Goal: Task Accomplishment & Management: Manage account settings

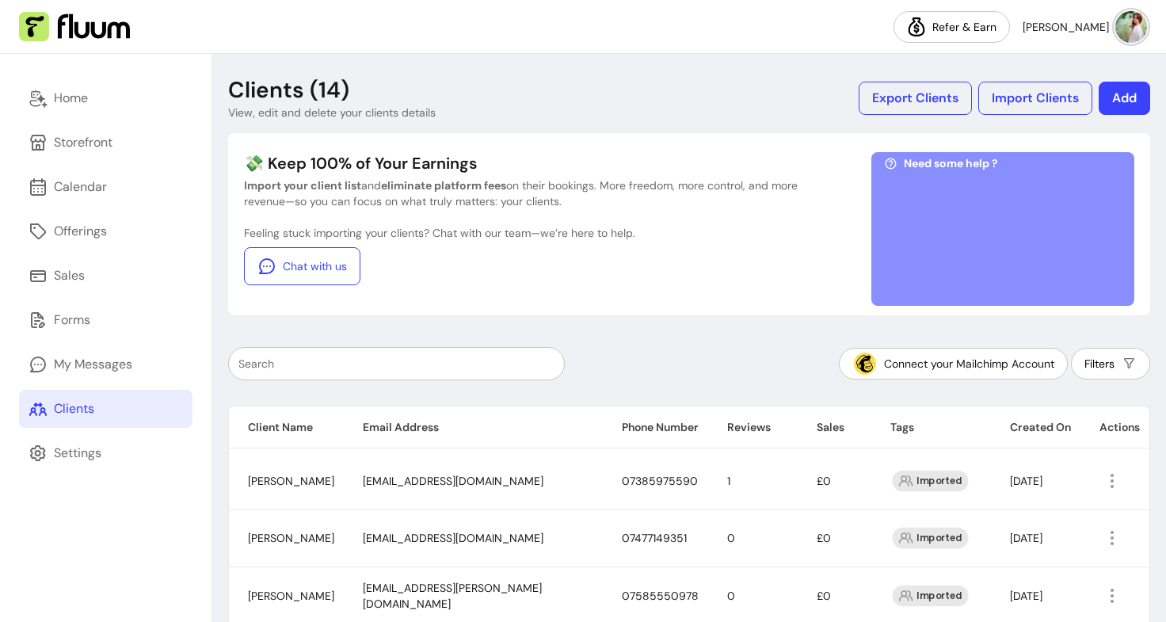
scroll to position [710, 0]
click at [123, 108] on link "Home" at bounding box center [105, 98] width 173 height 38
click at [47, 107] on icon at bounding box center [38, 98] width 19 height 19
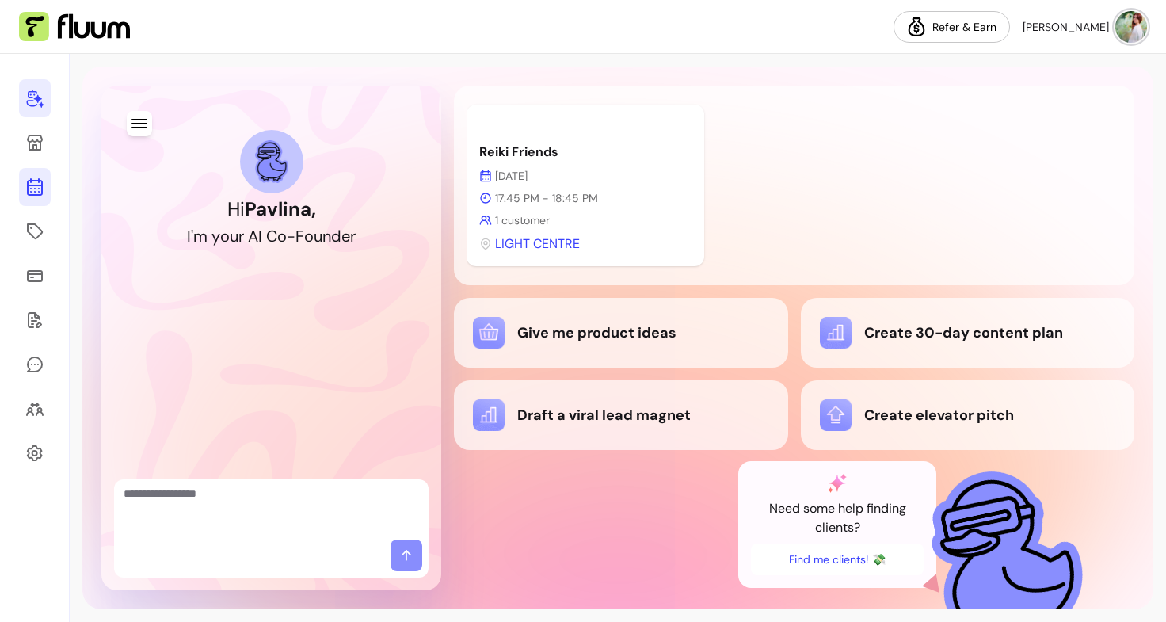
click at [39, 184] on icon at bounding box center [34, 186] width 19 height 19
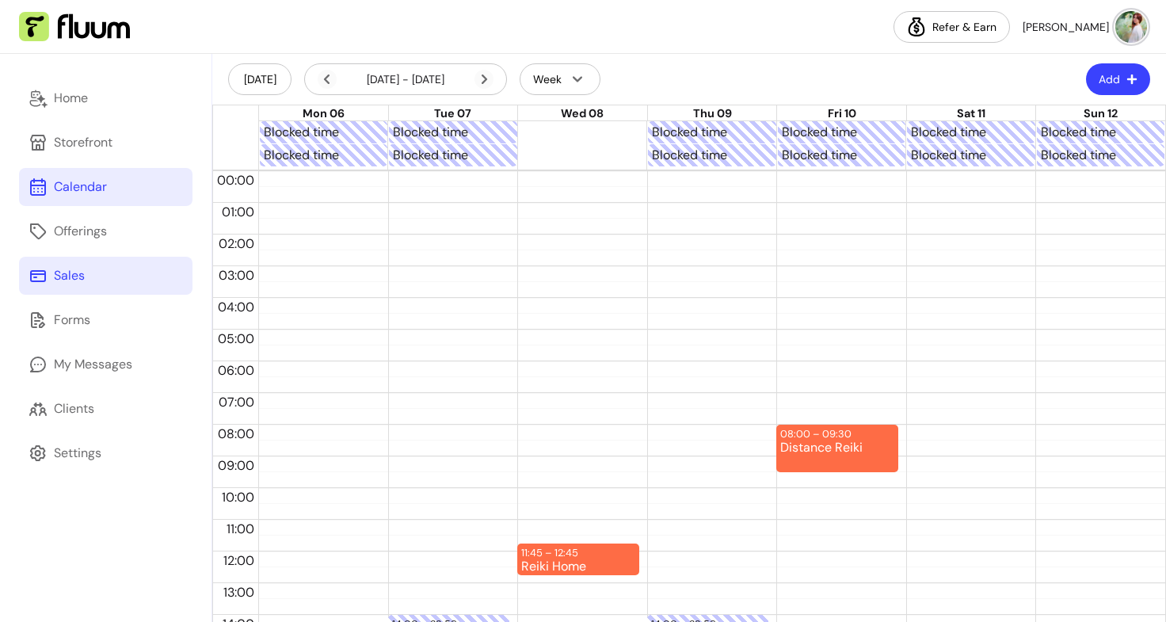
click at [93, 272] on link "Sales" at bounding box center [105, 276] width 173 height 38
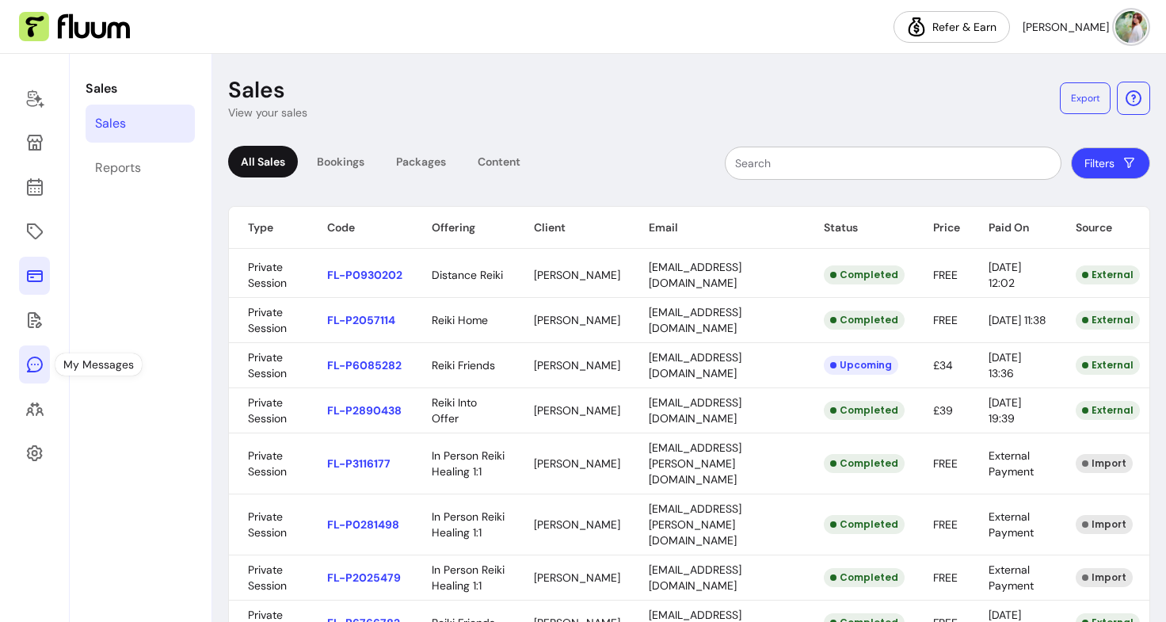
click at [30, 355] on icon at bounding box center [34, 364] width 19 height 19
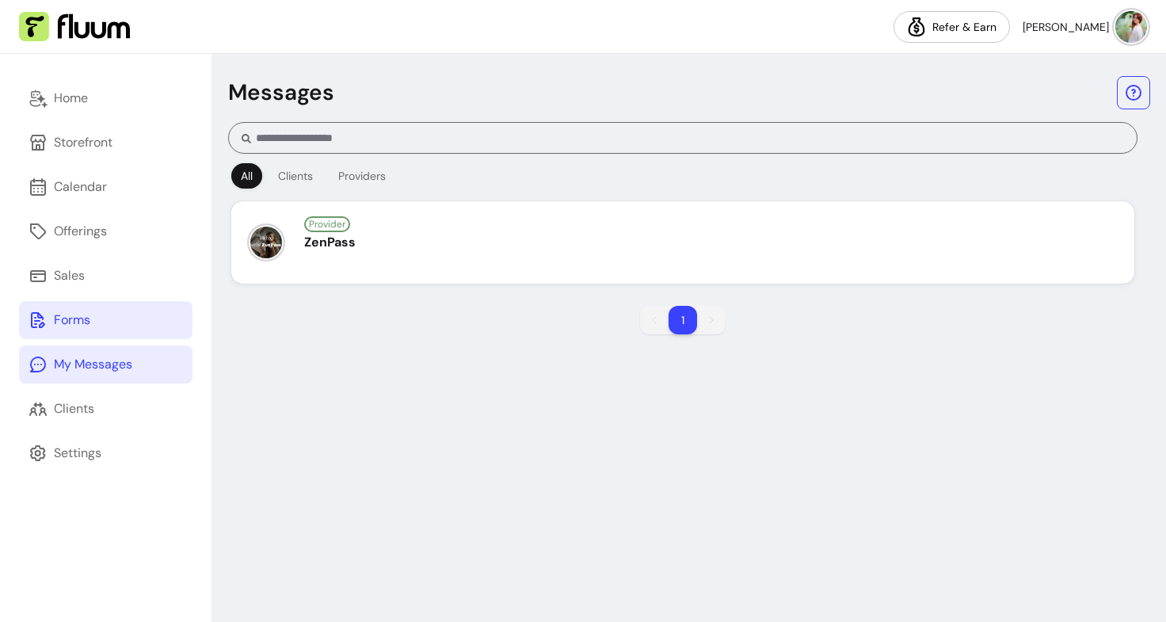
click at [76, 315] on div "Forms" at bounding box center [72, 319] width 36 height 19
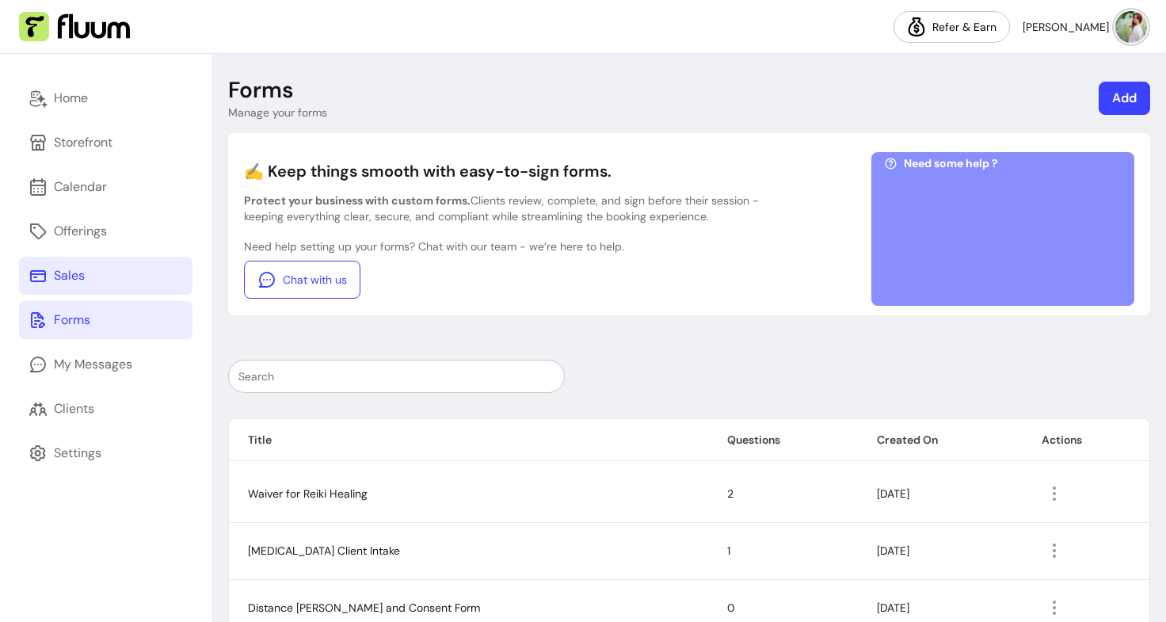
click at [74, 280] on div "Sales" at bounding box center [69, 275] width 31 height 19
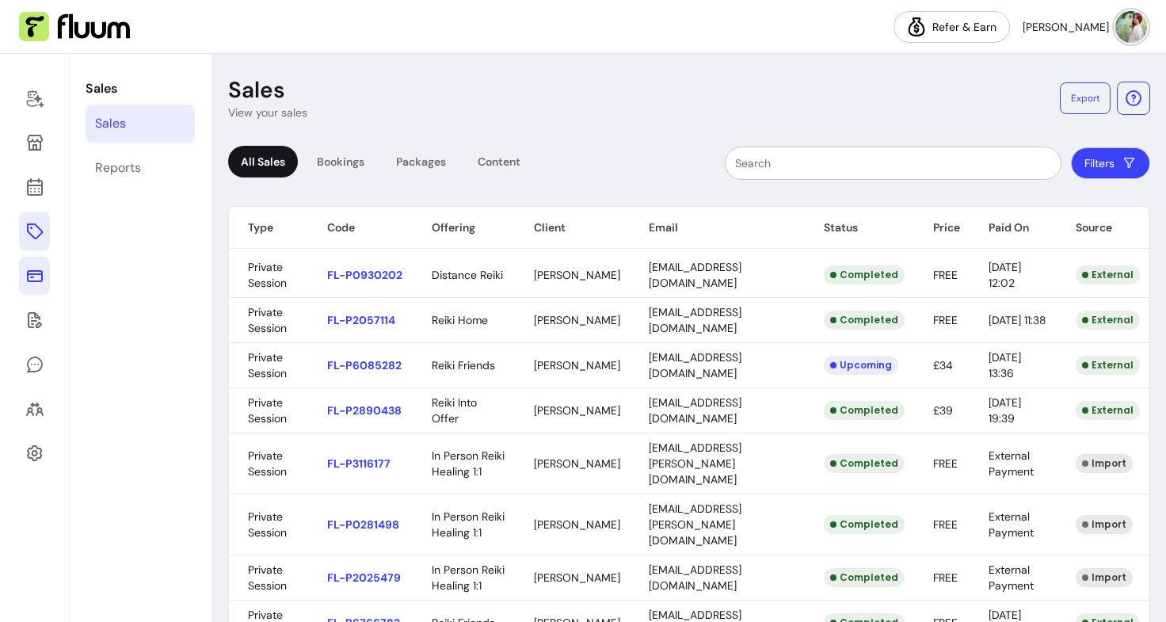
click at [36, 234] on icon at bounding box center [34, 231] width 19 height 19
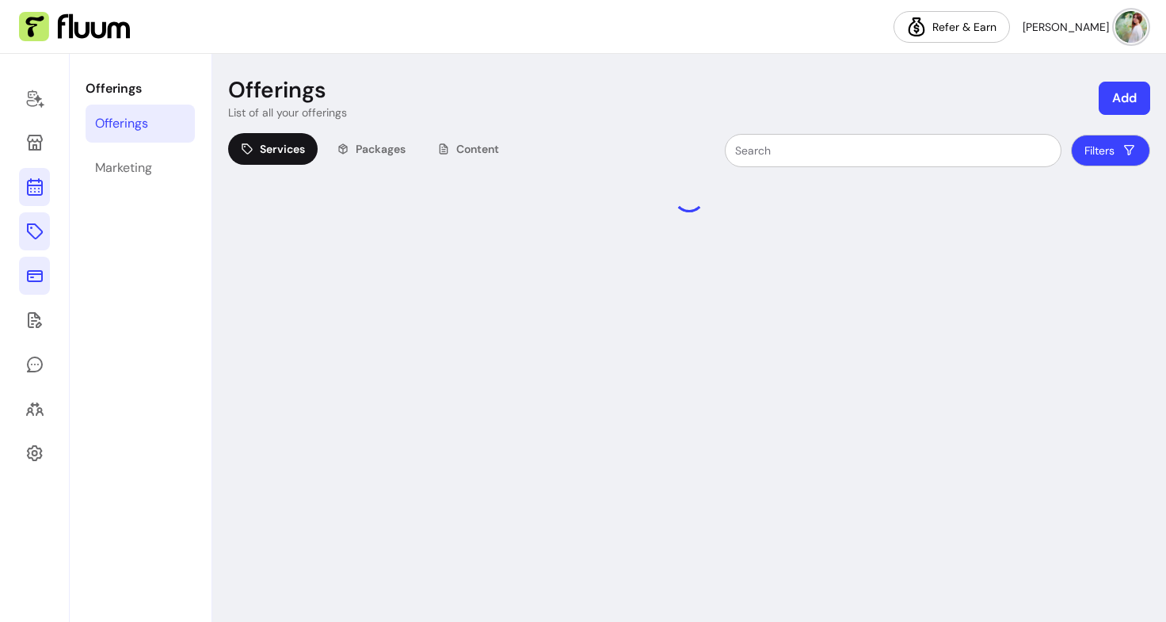
click at [33, 191] on icon at bounding box center [34, 186] width 19 height 19
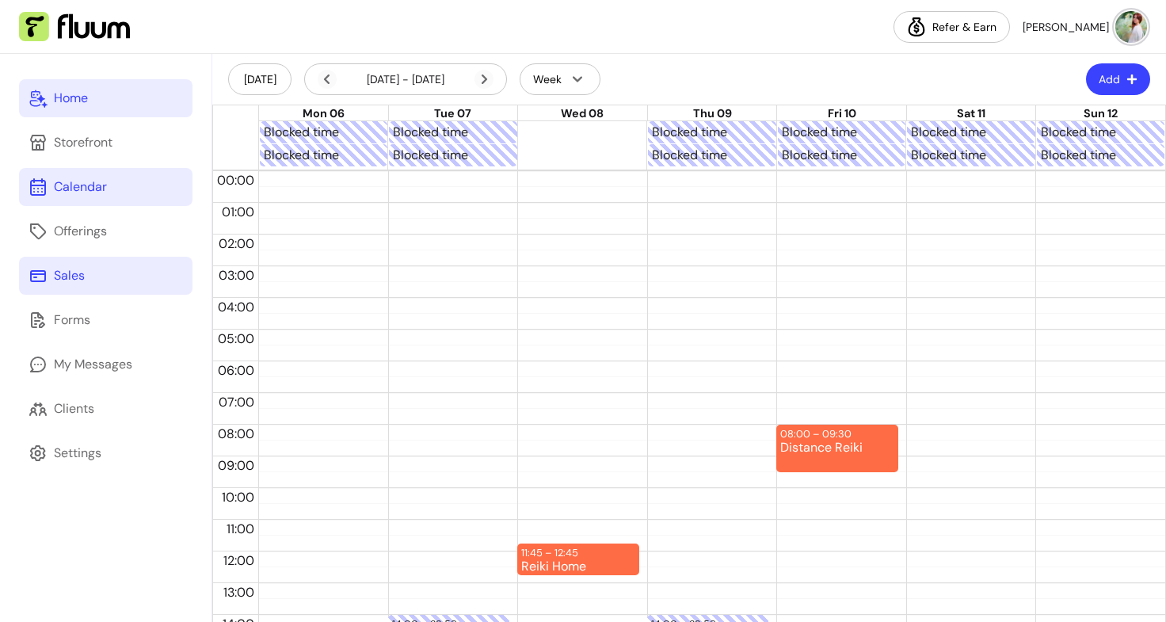
click at [59, 98] on div "Home" at bounding box center [71, 98] width 34 height 19
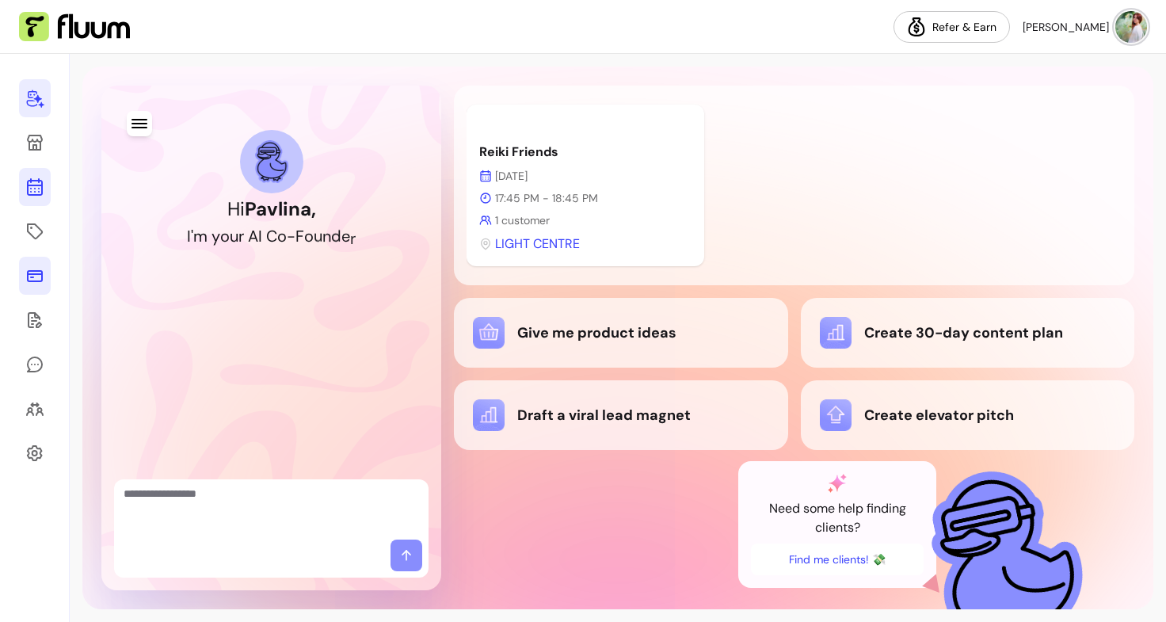
click at [43, 186] on icon at bounding box center [35, 124] width 268 height 226
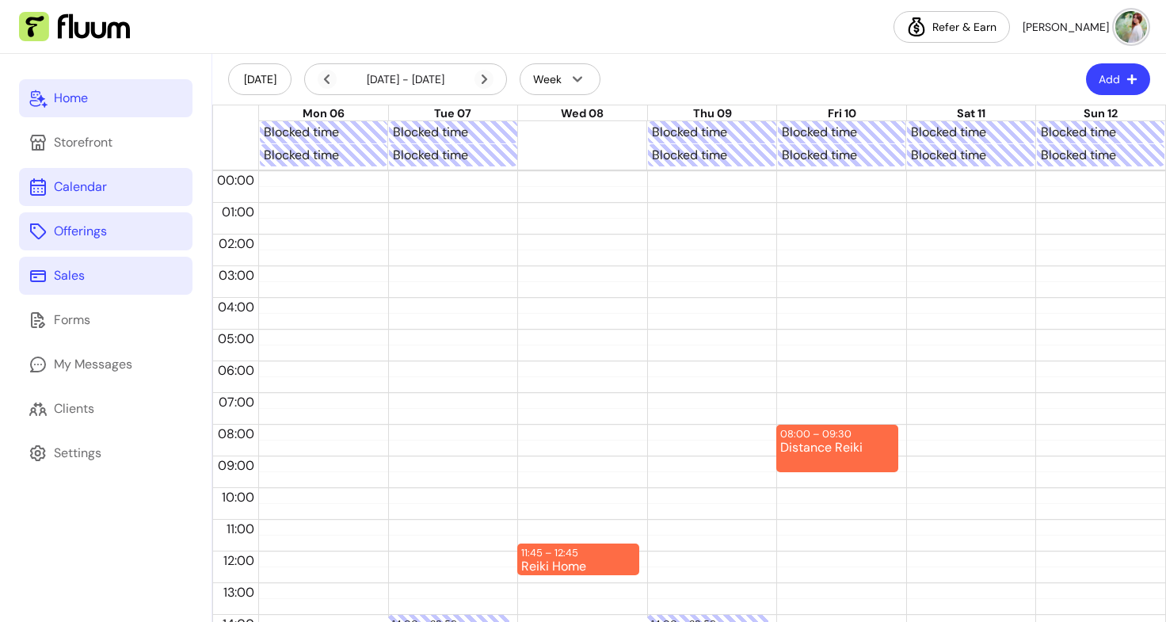
click at [82, 231] on div "Offerings" at bounding box center [80, 231] width 53 height 19
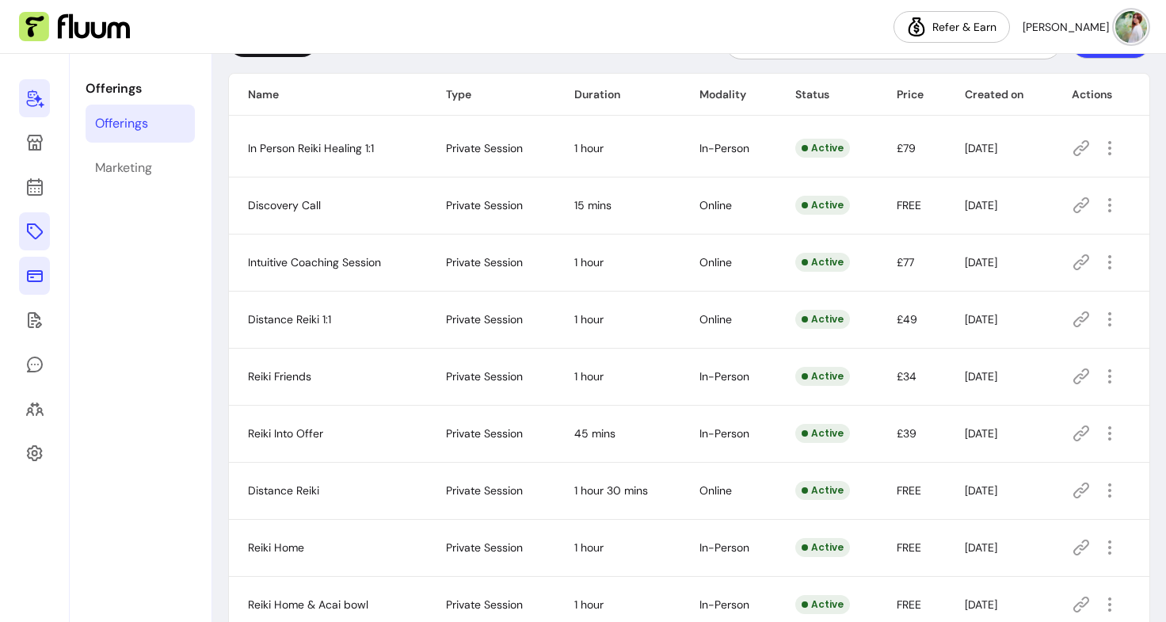
scroll to position [196, 0]
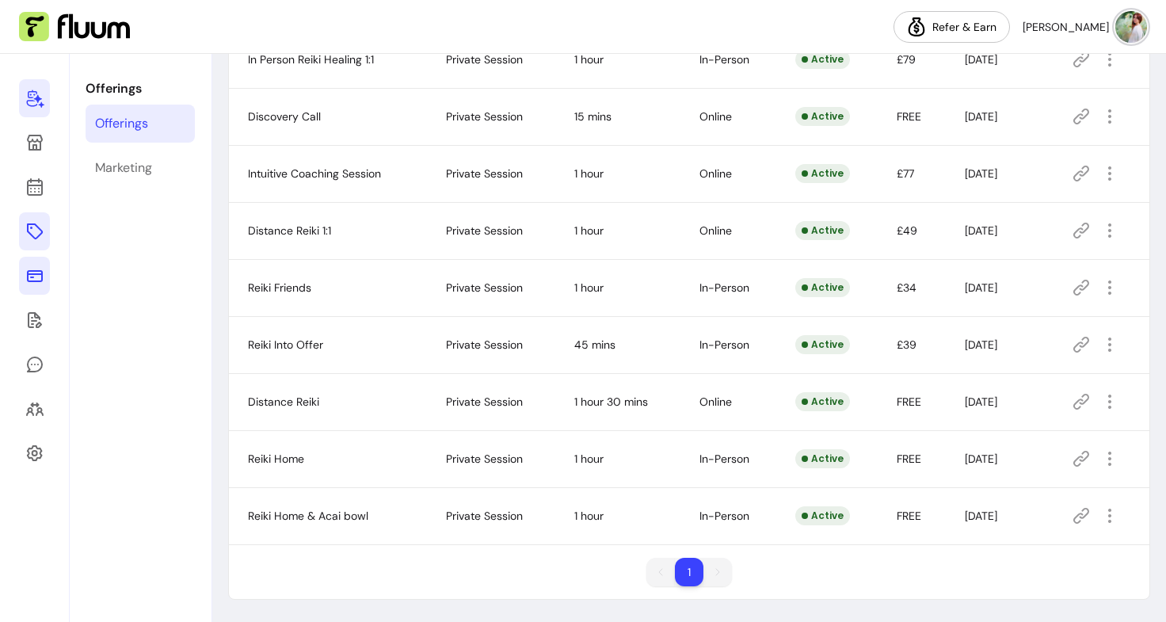
click at [1098, 243] on td at bounding box center [1100, 230] width 97 height 57
click at [1101, 233] on icon "button" at bounding box center [1109, 230] width 19 height 19
click at [917, 277] on td "£34" at bounding box center [911, 287] width 68 height 57
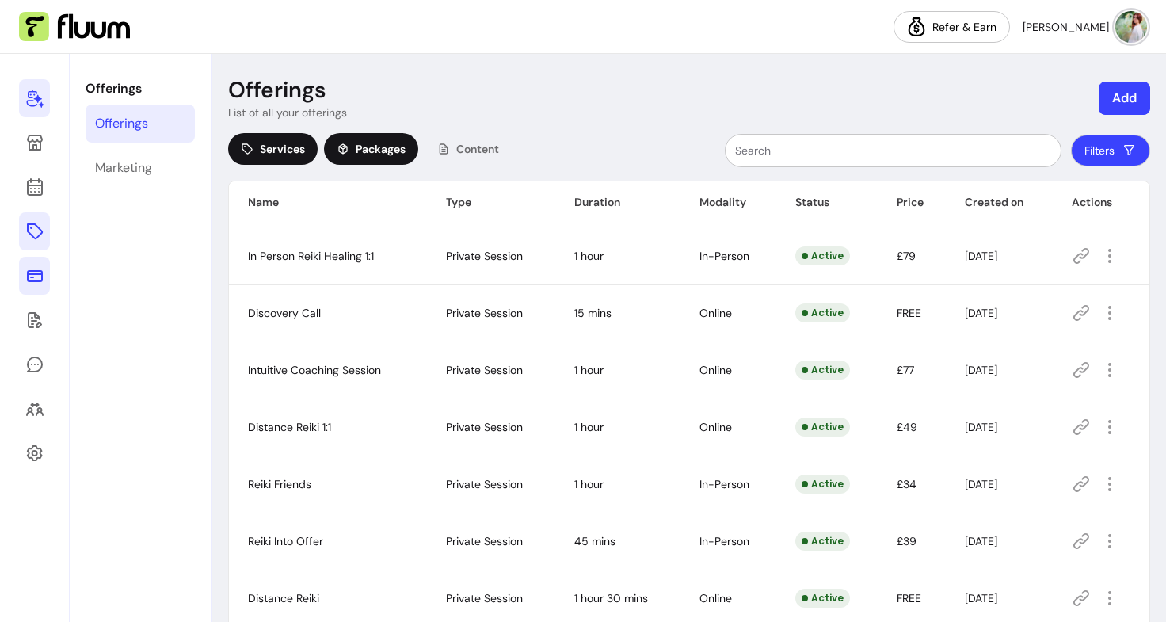
click at [379, 150] on span "Packages" at bounding box center [381, 149] width 50 height 16
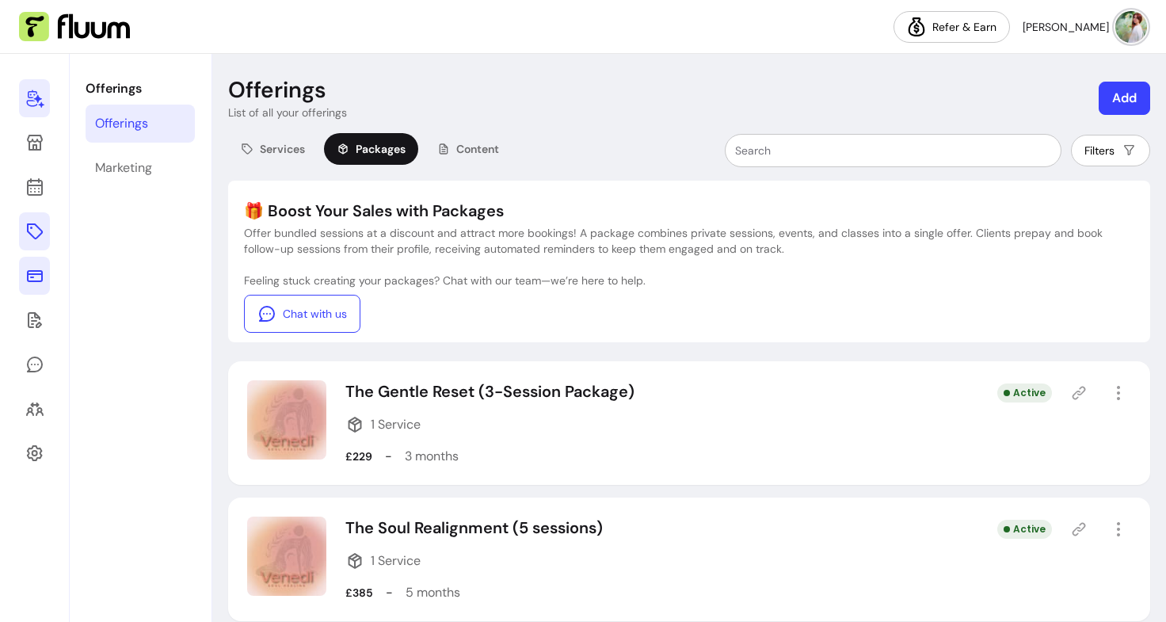
scroll to position [158, 0]
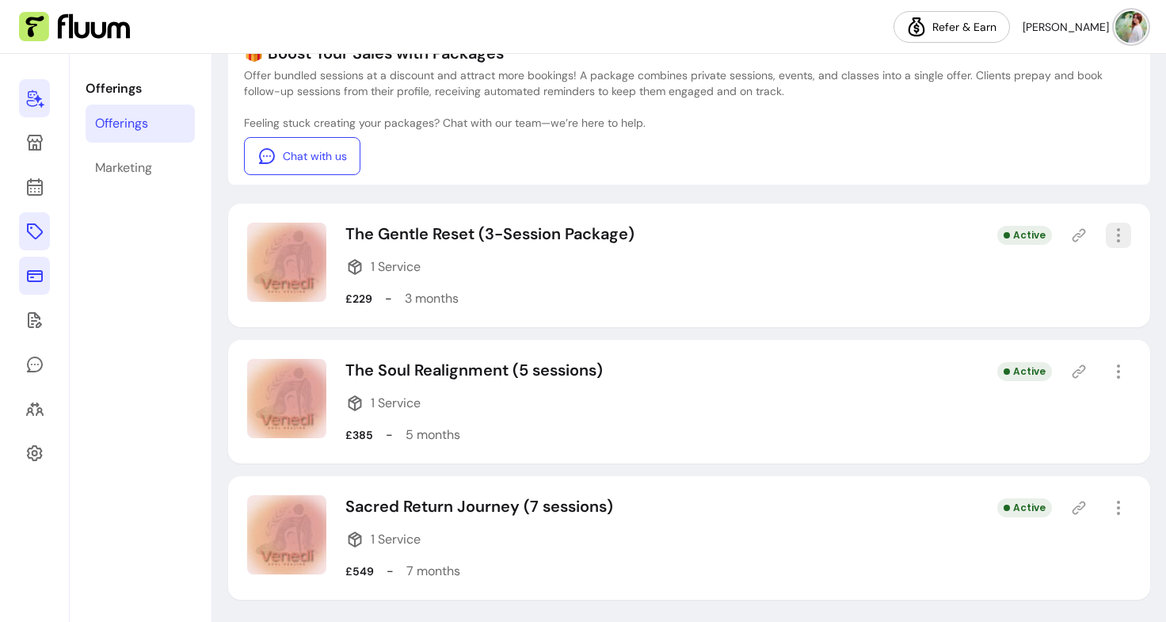
click at [1109, 231] on icon "button" at bounding box center [1118, 235] width 19 height 19
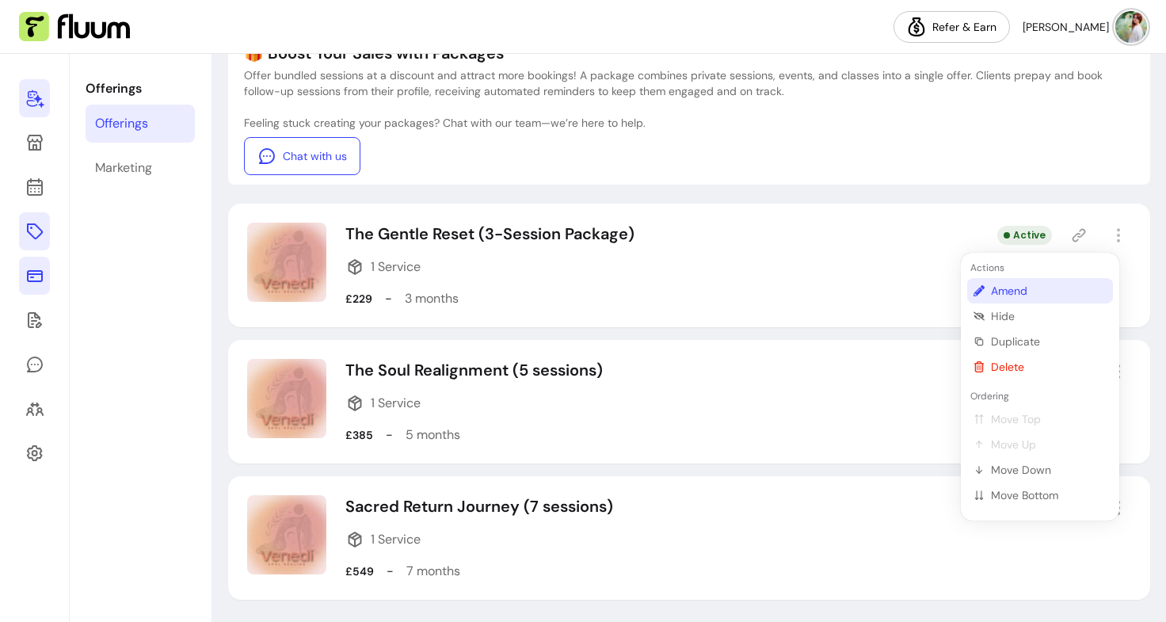
click at [1007, 301] on li "Amend" at bounding box center [1040, 290] width 146 height 25
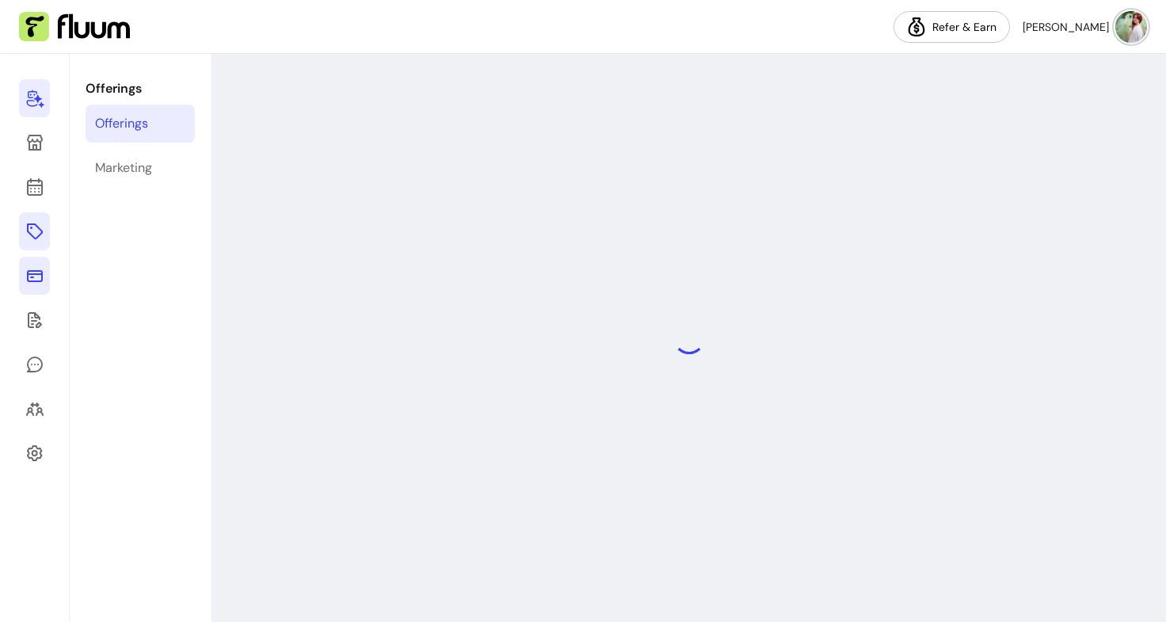
select select "***"
select select "******"
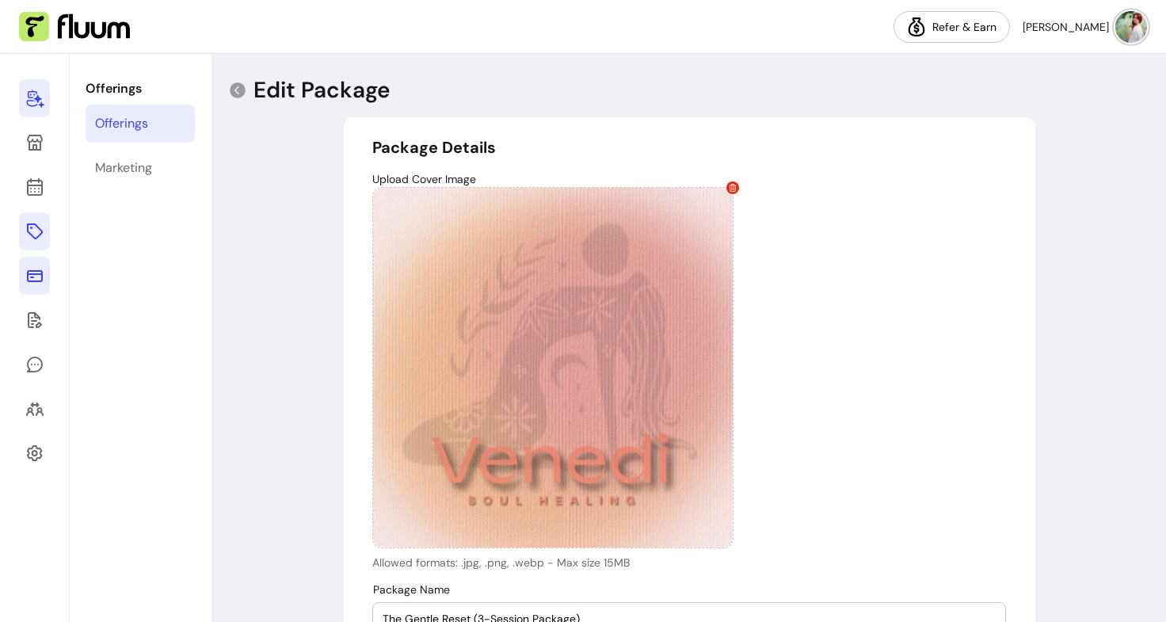
type input "**********"
click at [120, 120] on div "Offerings" at bounding box center [121, 123] width 53 height 19
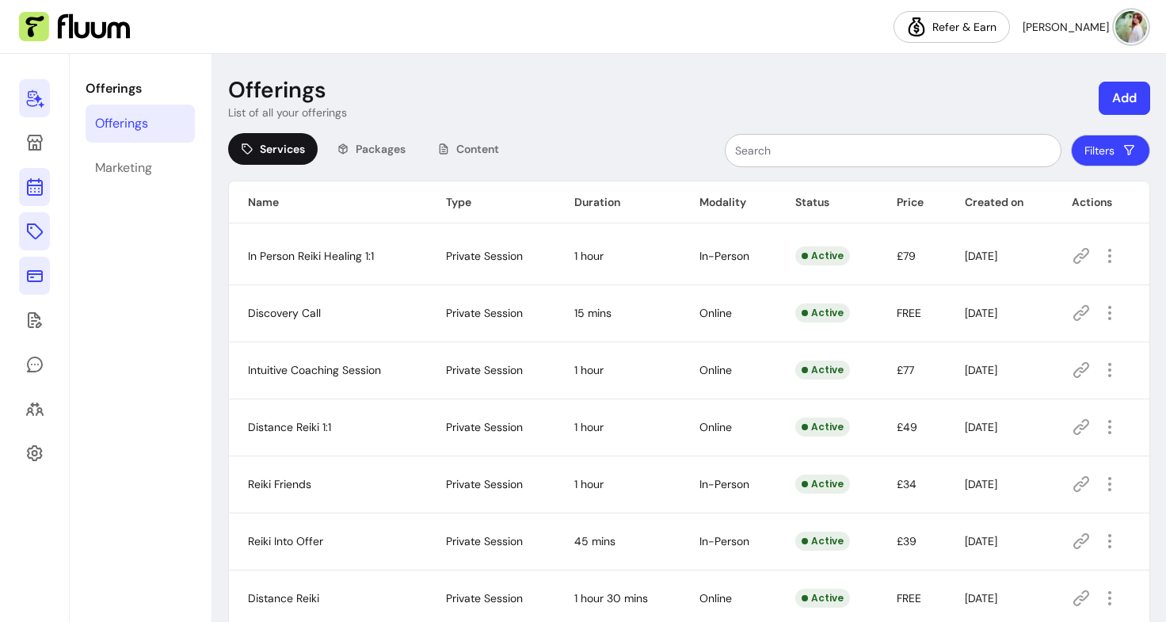
click at [29, 203] on link at bounding box center [34, 187] width 31 height 38
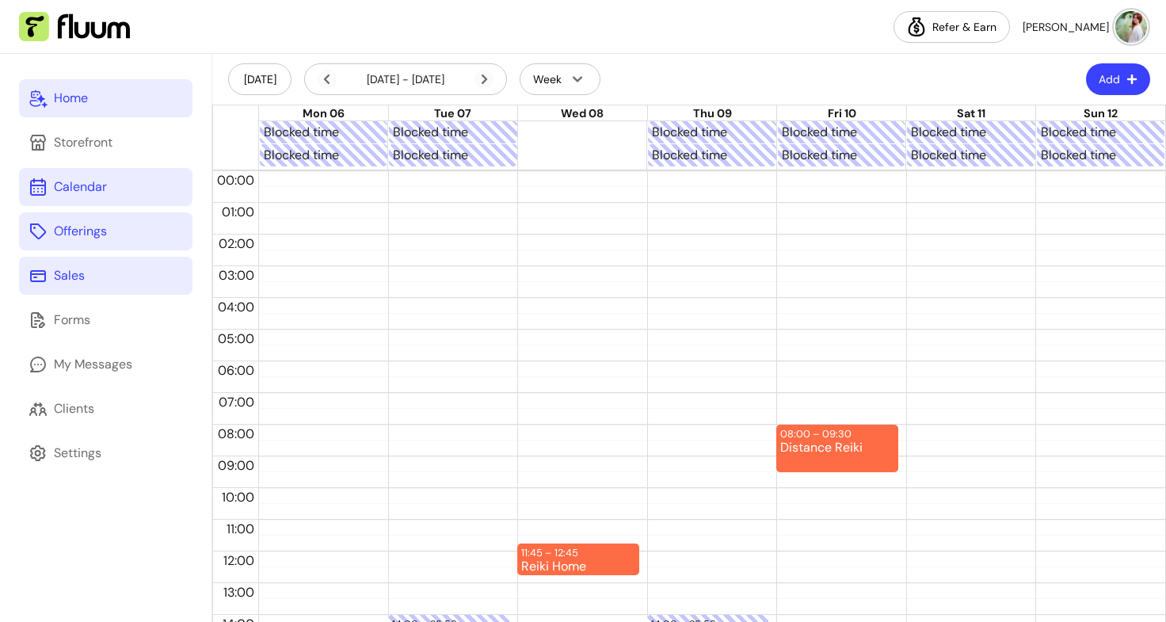
click at [88, 285] on link "Sales" at bounding box center [105, 276] width 173 height 38
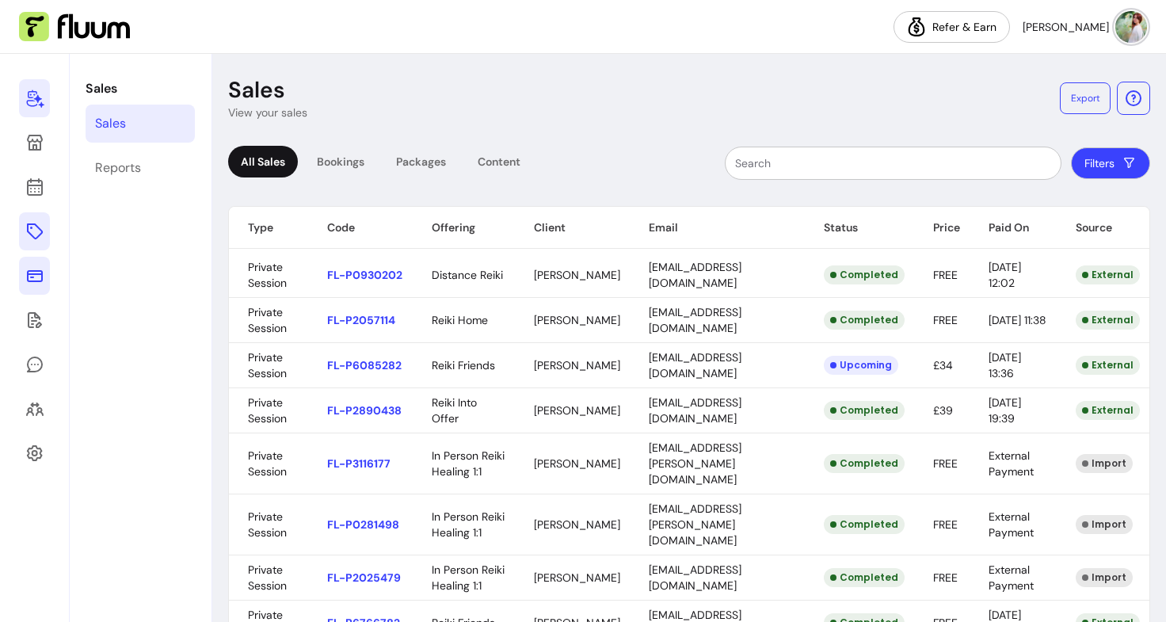
click at [86, 282] on div "Sales Sales Reports" at bounding box center [140, 338] width 141 height 568
click at [36, 179] on icon at bounding box center [34, 186] width 19 height 19
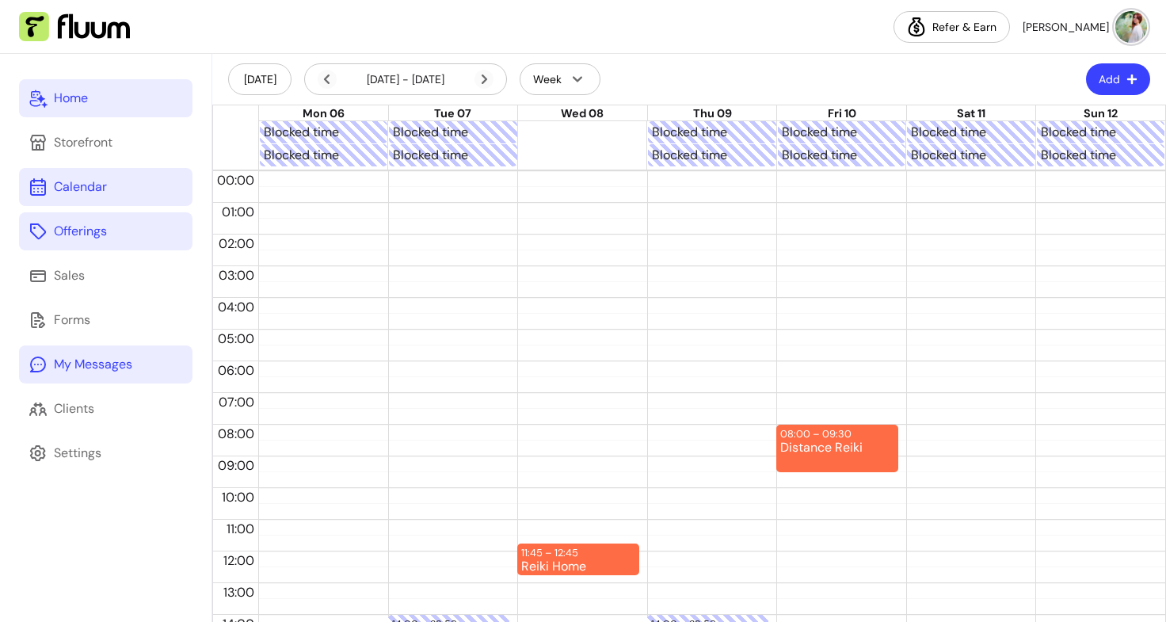
click at [82, 375] on link "My Messages" at bounding box center [105, 364] width 173 height 38
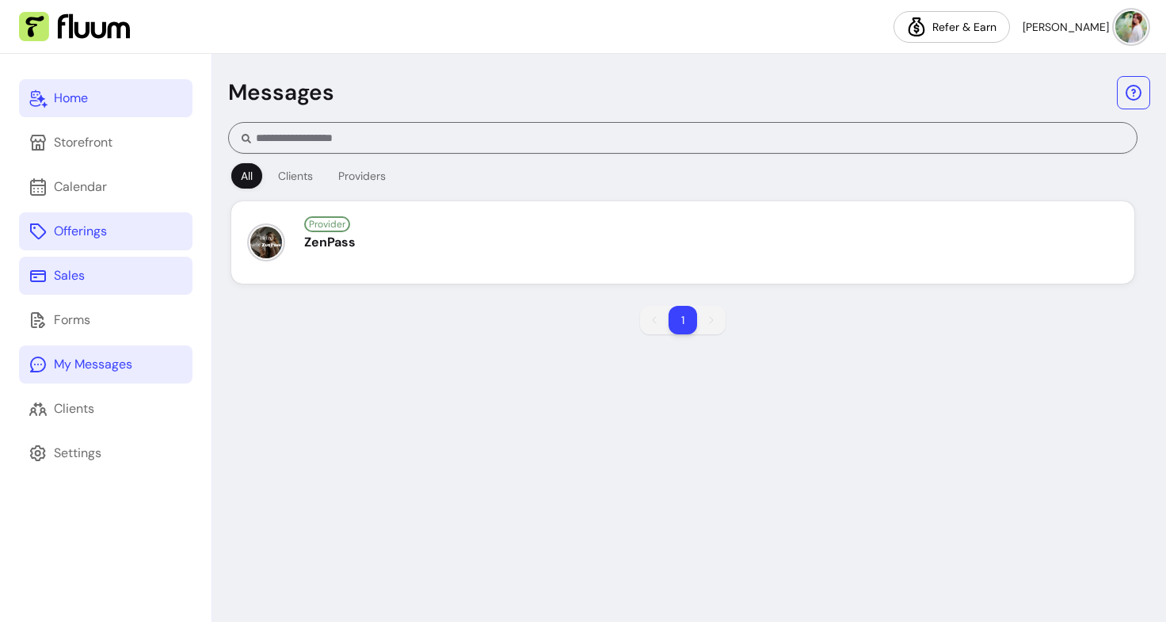
click at [70, 262] on link "Sales" at bounding box center [105, 276] width 173 height 38
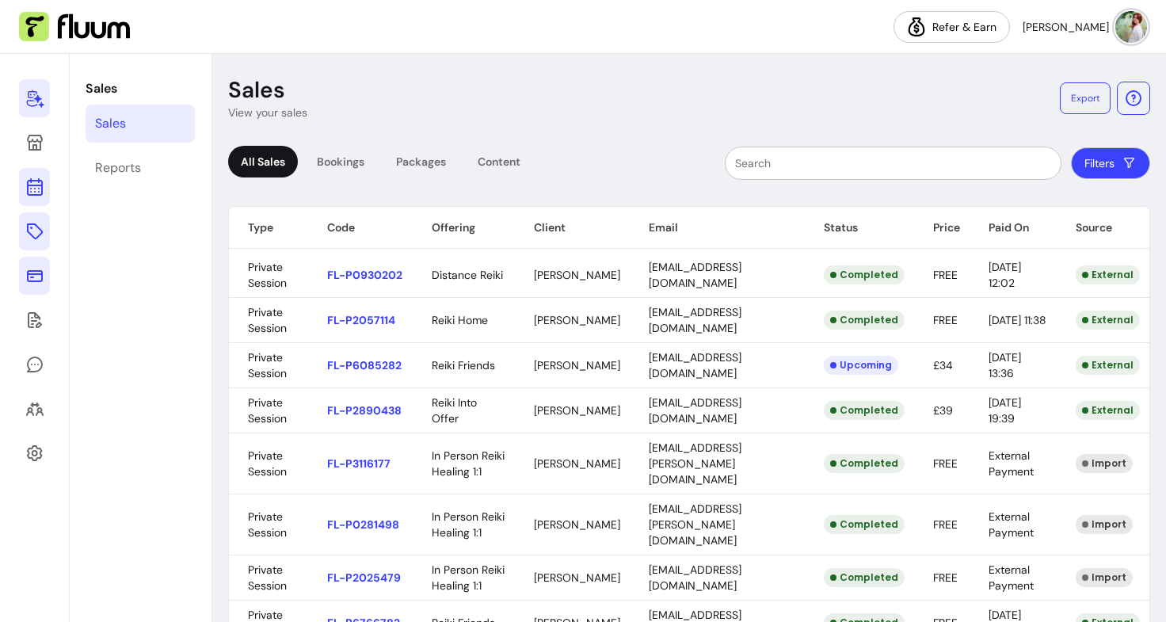
click at [29, 188] on icon at bounding box center [34, 186] width 19 height 19
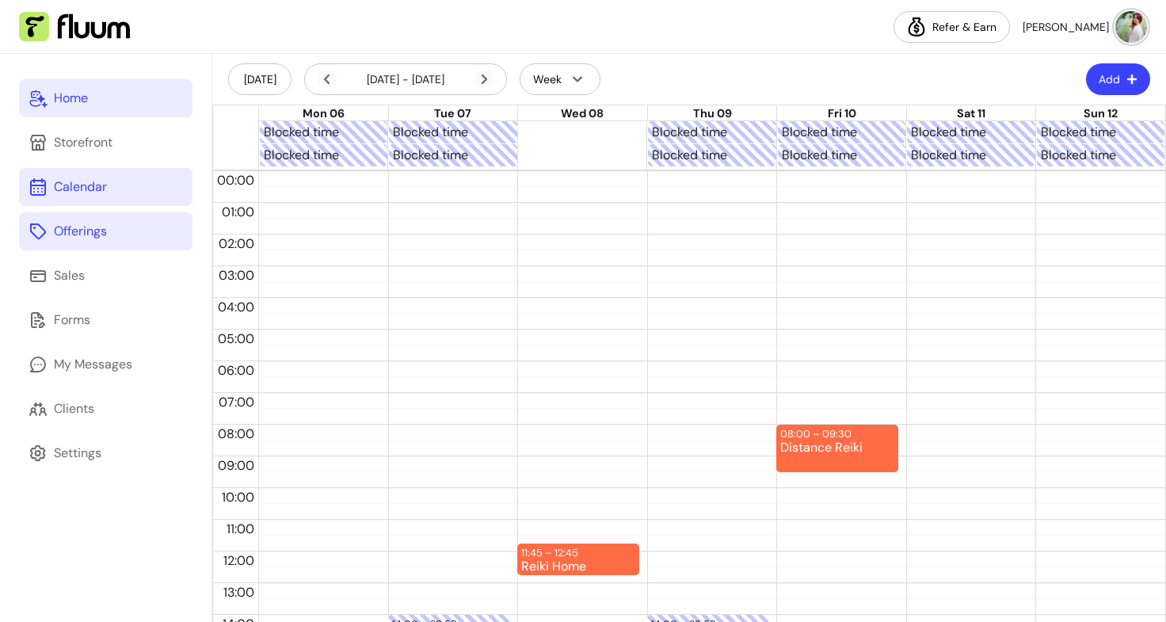
click at [69, 226] on div "Offerings" at bounding box center [80, 231] width 53 height 19
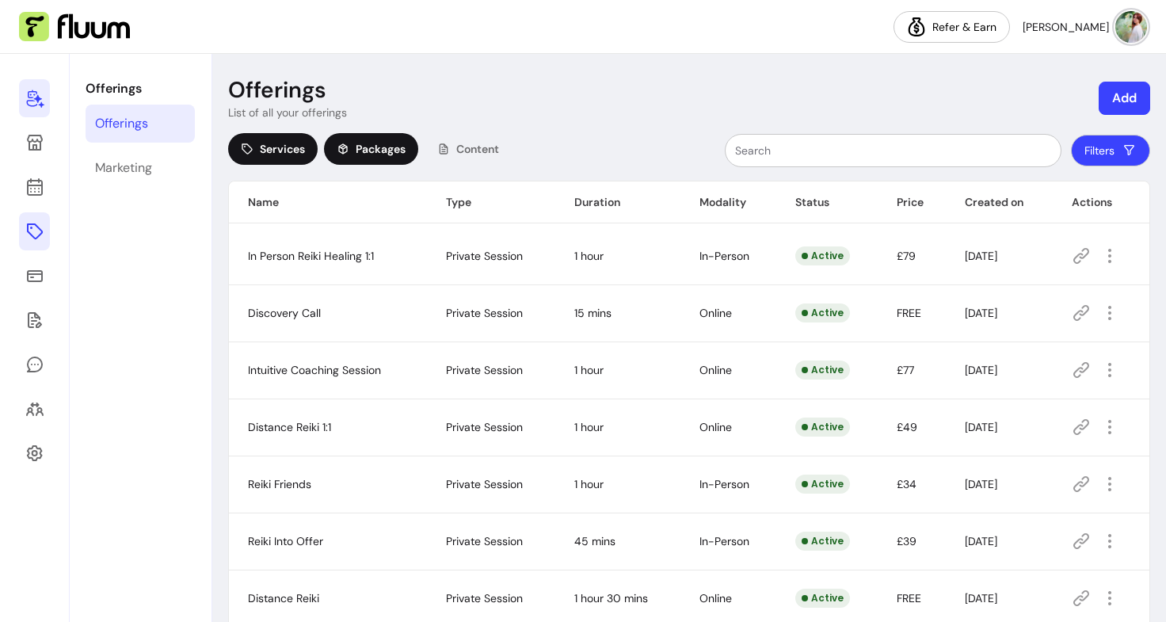
click at [373, 152] on span "Packages" at bounding box center [381, 149] width 50 height 16
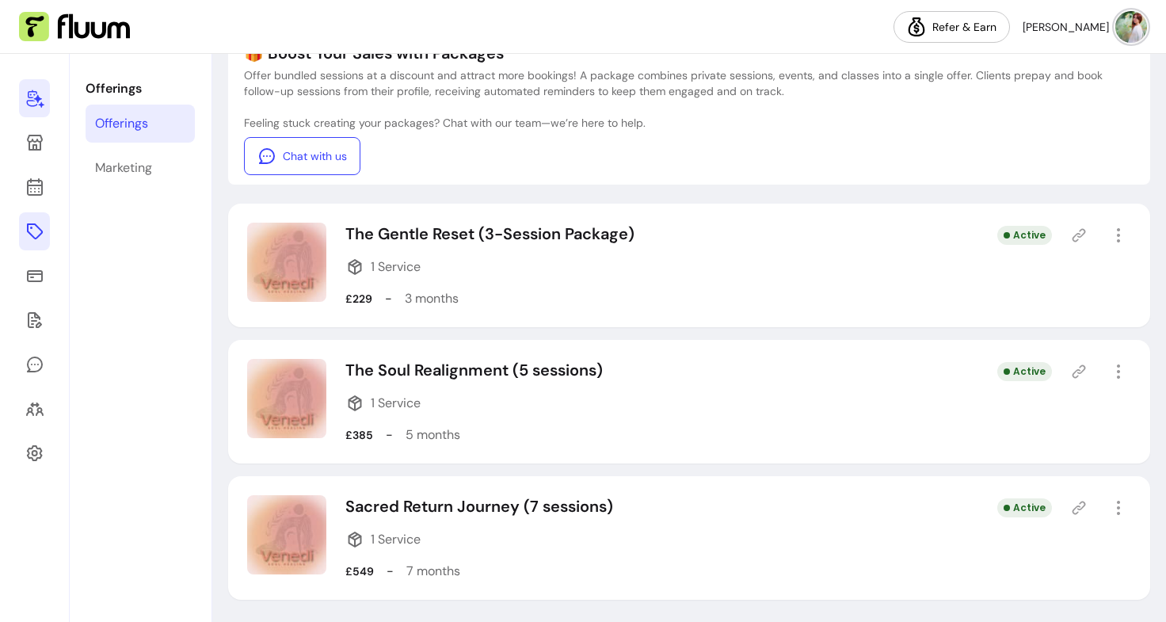
scroll to position [158, 0]
click at [1109, 509] on icon "button" at bounding box center [1118, 507] width 18 height 18
click at [831, 511] on div "Sacred Return Journey (7 sessions) 1 Service £549 - 7 months Active" at bounding box center [689, 538] width 922 height 124
click at [1109, 232] on icon "button" at bounding box center [1118, 235] width 18 height 18
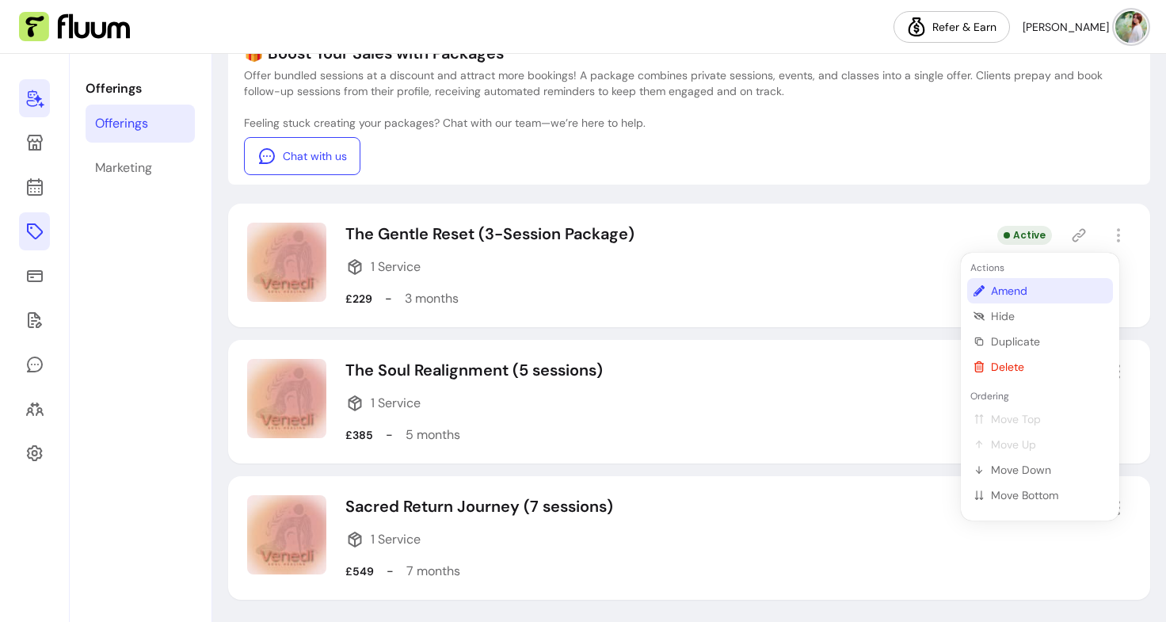
click at [1020, 298] on span "Amend" at bounding box center [1049, 291] width 116 height 16
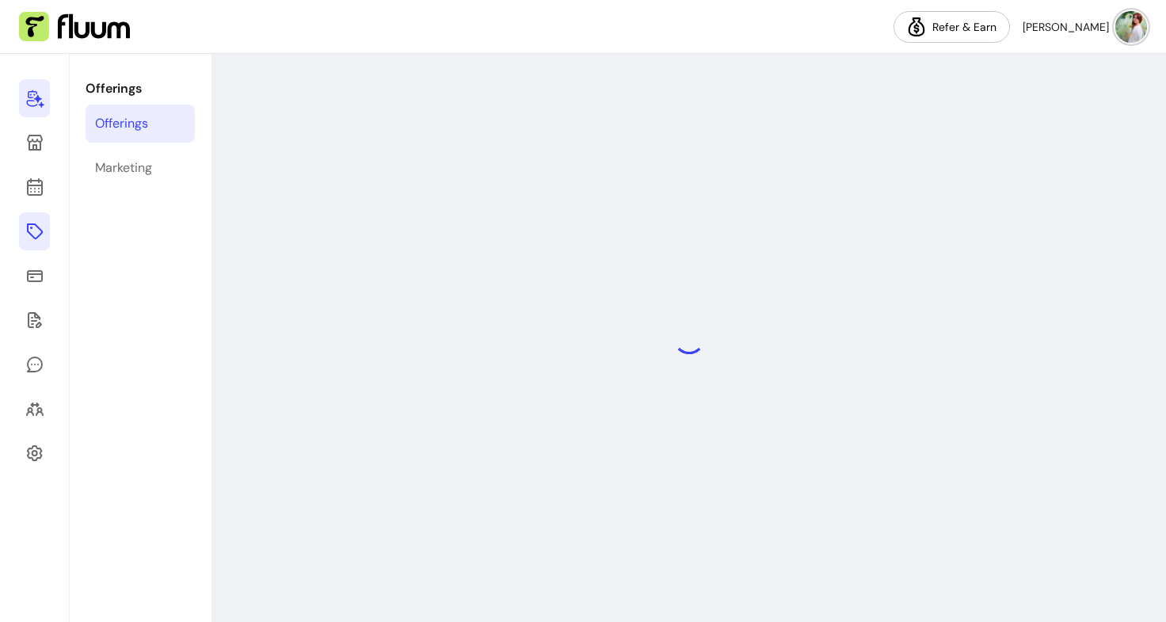
select select "***"
select select "******"
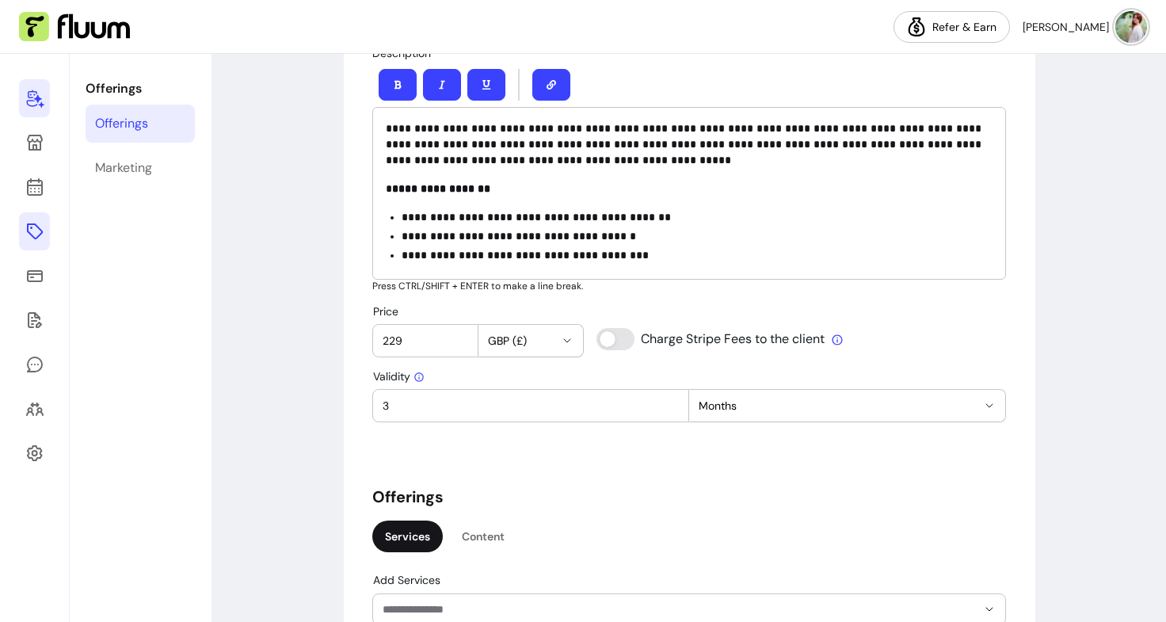
scroll to position [605, 0]
click at [601, 247] on p "**********" at bounding box center [696, 254] width 591 height 16
